Goal: Information Seeking & Learning: Learn about a topic

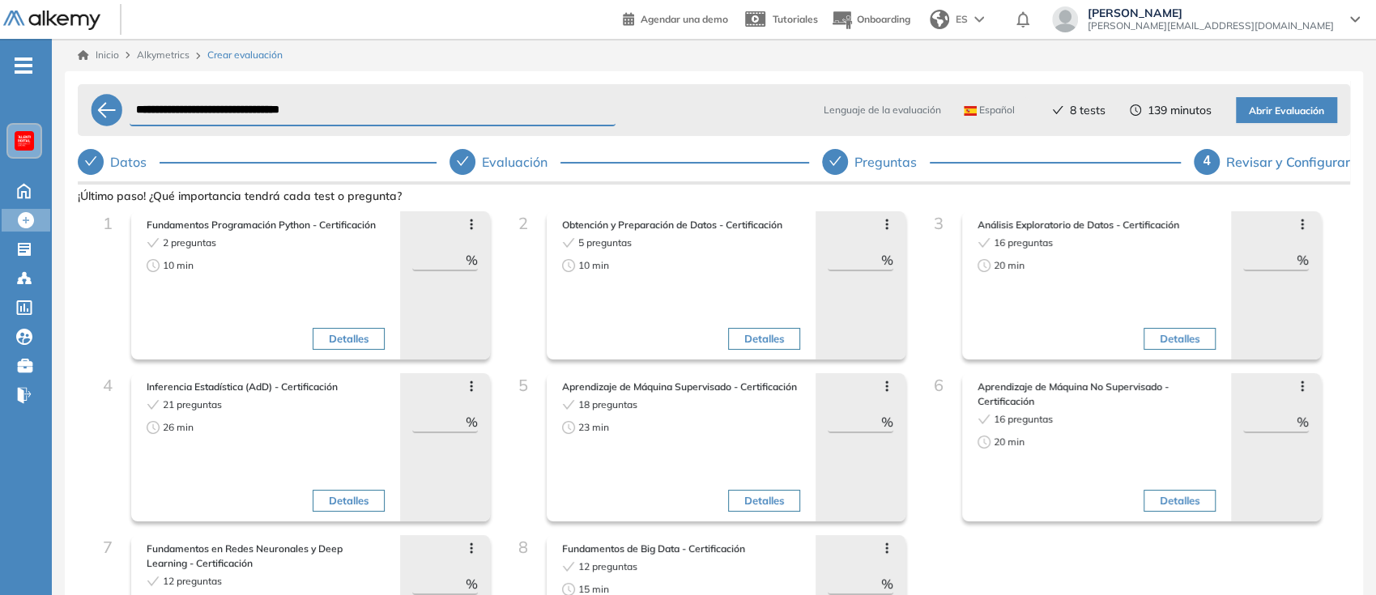
scroll to position [1296, 0]
click at [93, 54] on link "Inicio" at bounding box center [98, 55] width 41 height 15
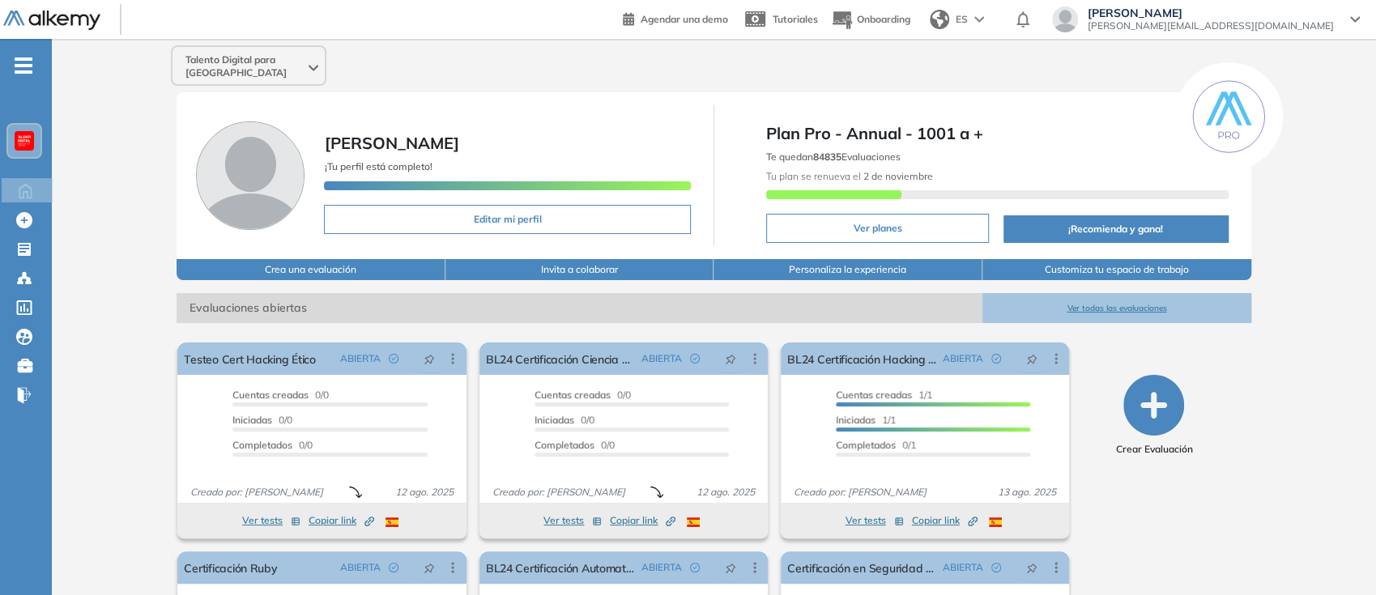
click at [1339, 145] on div "Talento Digital para [GEOGRAPHIC_DATA] [PERSON_NAME] ¡Tu perfil está completo! …" at bounding box center [714, 403] width 1324 height 728
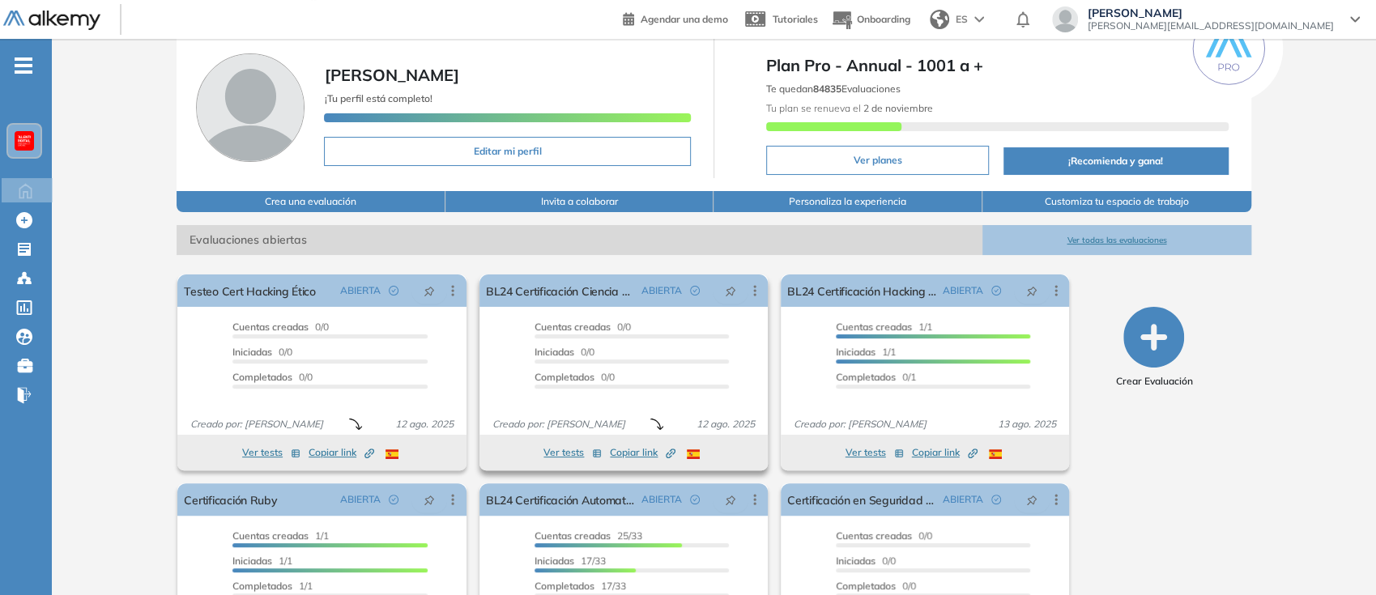
scroll to position [72, 0]
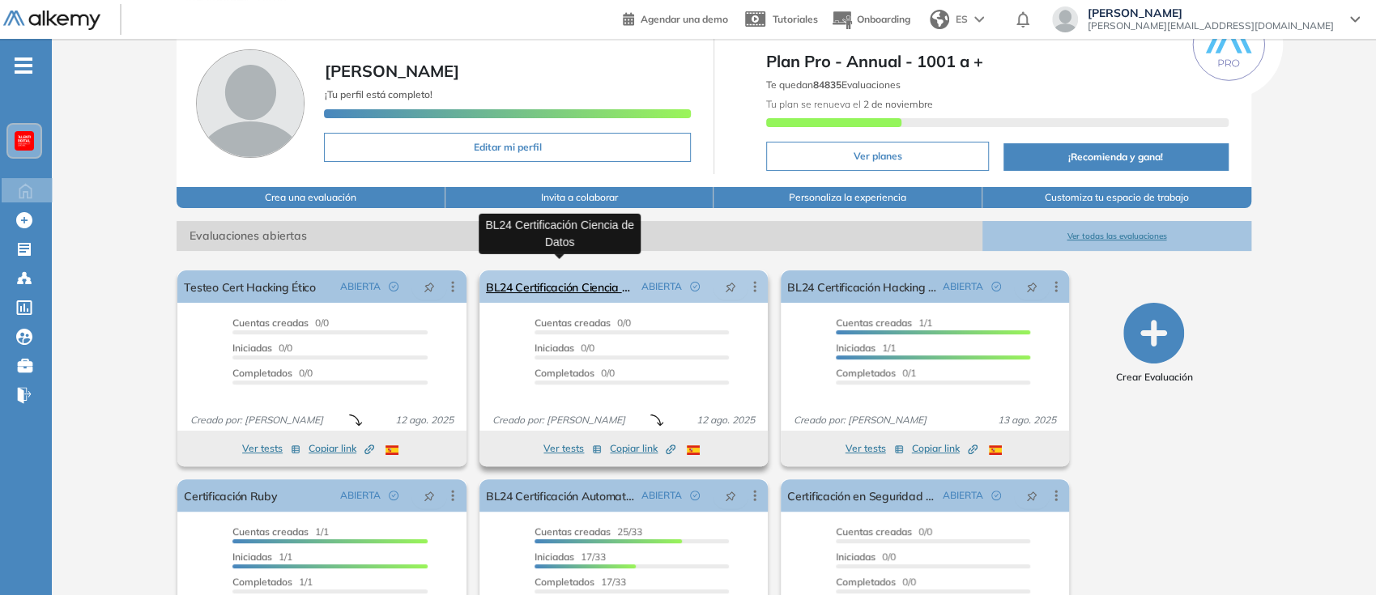
click at [552, 275] on link "BL24 Certificación Ciencia de Datos" at bounding box center [560, 286] width 149 height 32
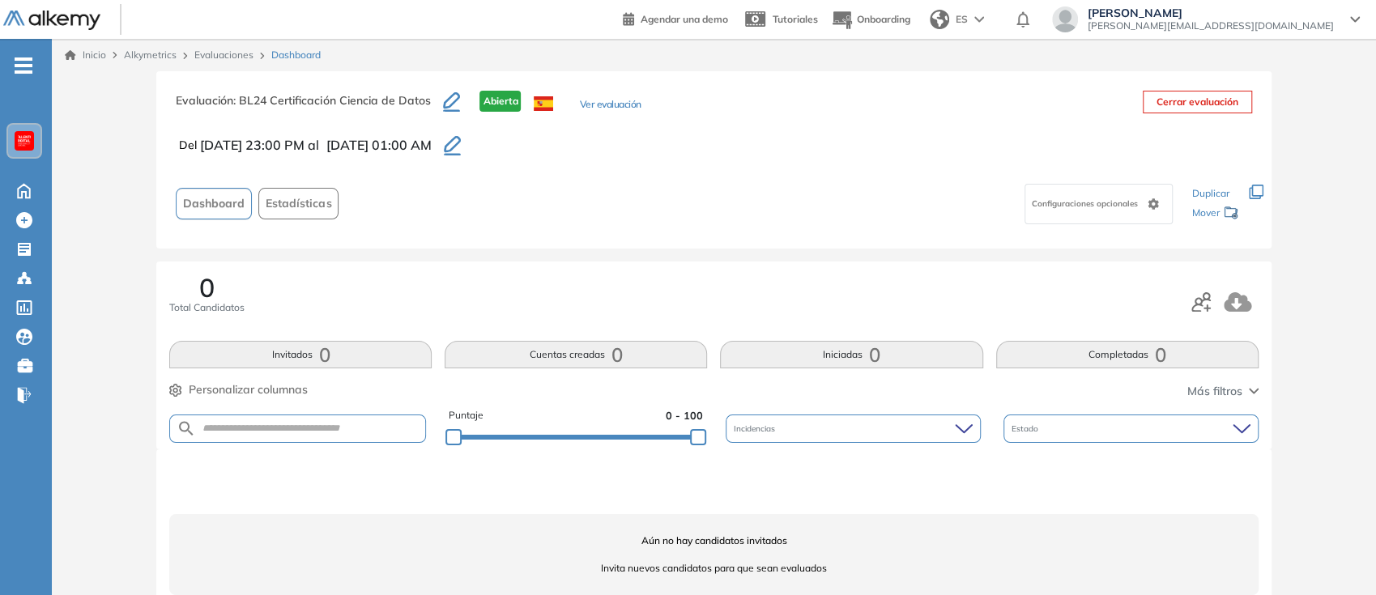
click at [592, 102] on button "Ver evaluación" at bounding box center [610, 105] width 62 height 17
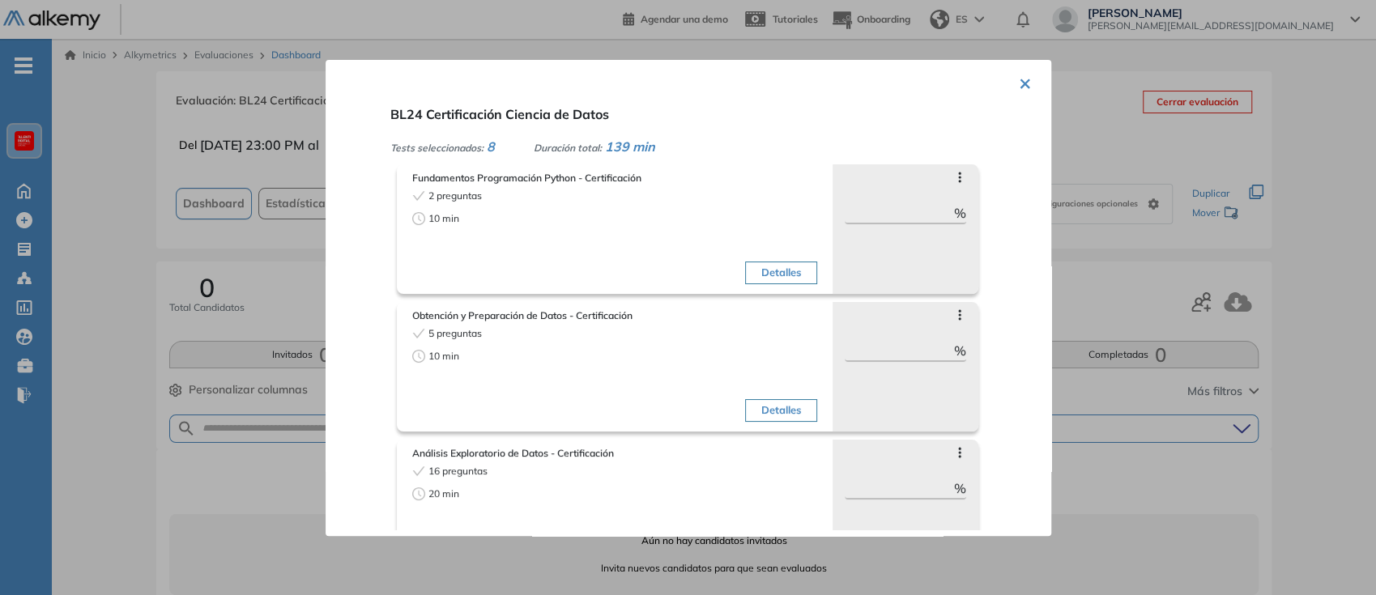
click at [929, 297] on div "Obtención y Preparación de Datos - Certificación 5 preguntas 10 min Detalles Sa…" at bounding box center [714, 363] width 635 height 138
click at [1024, 81] on button "×" at bounding box center [1025, 82] width 13 height 32
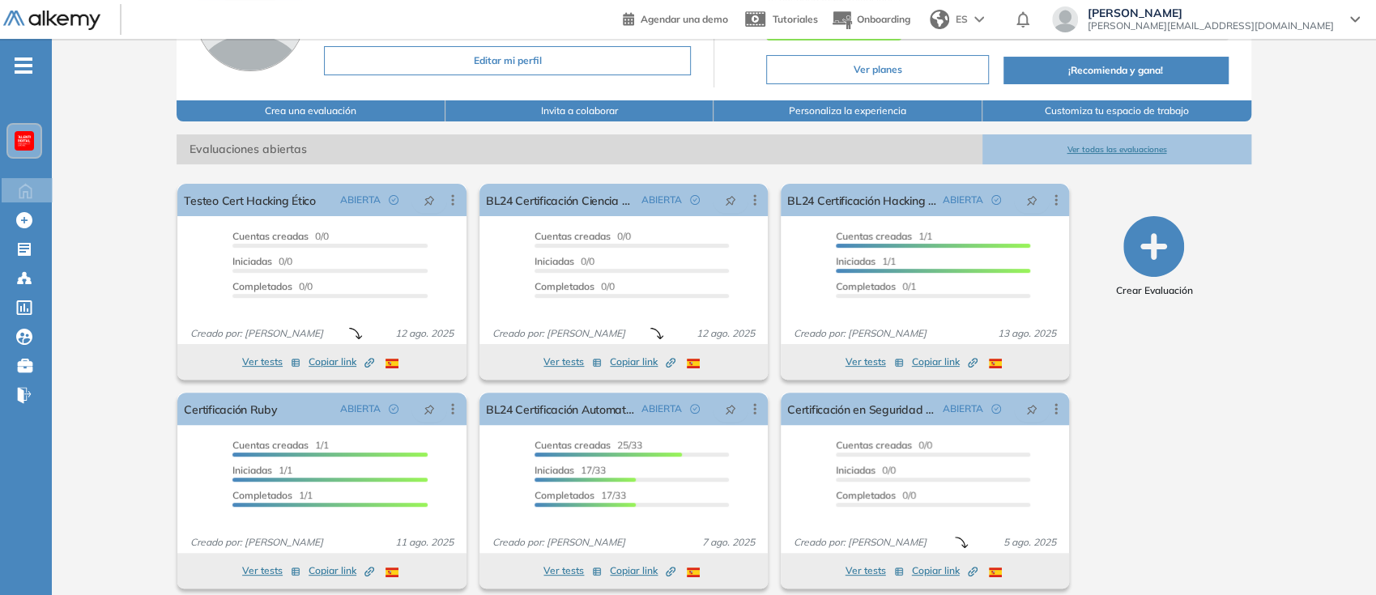
scroll to position [160, 0]
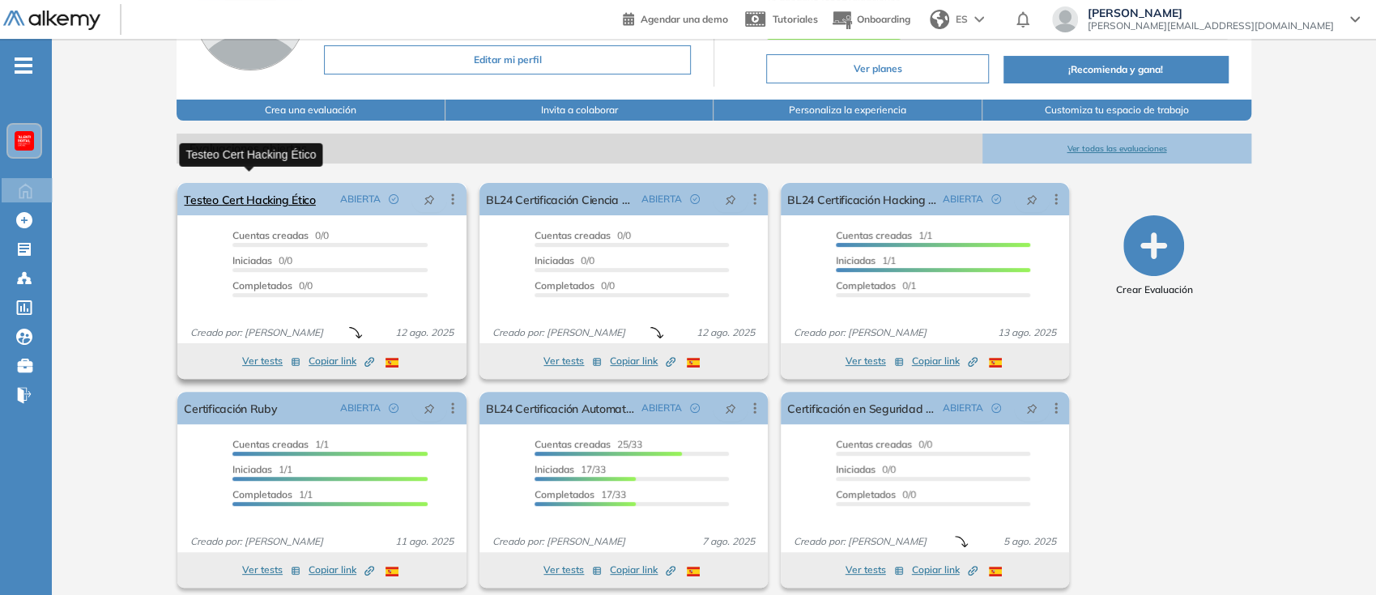
click at [293, 199] on link "Testeo Cert Hacking Ético" at bounding box center [249, 199] width 131 height 32
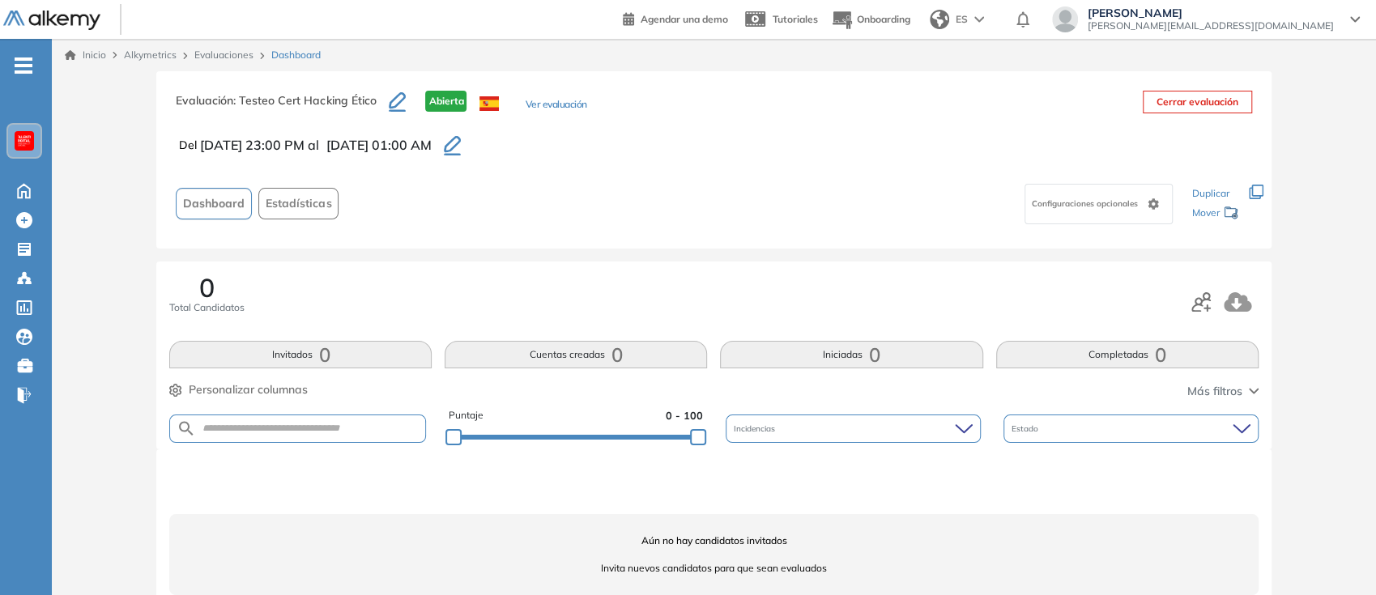
scroll to position [1, 0]
